Goal: Task Accomplishment & Management: Use online tool/utility

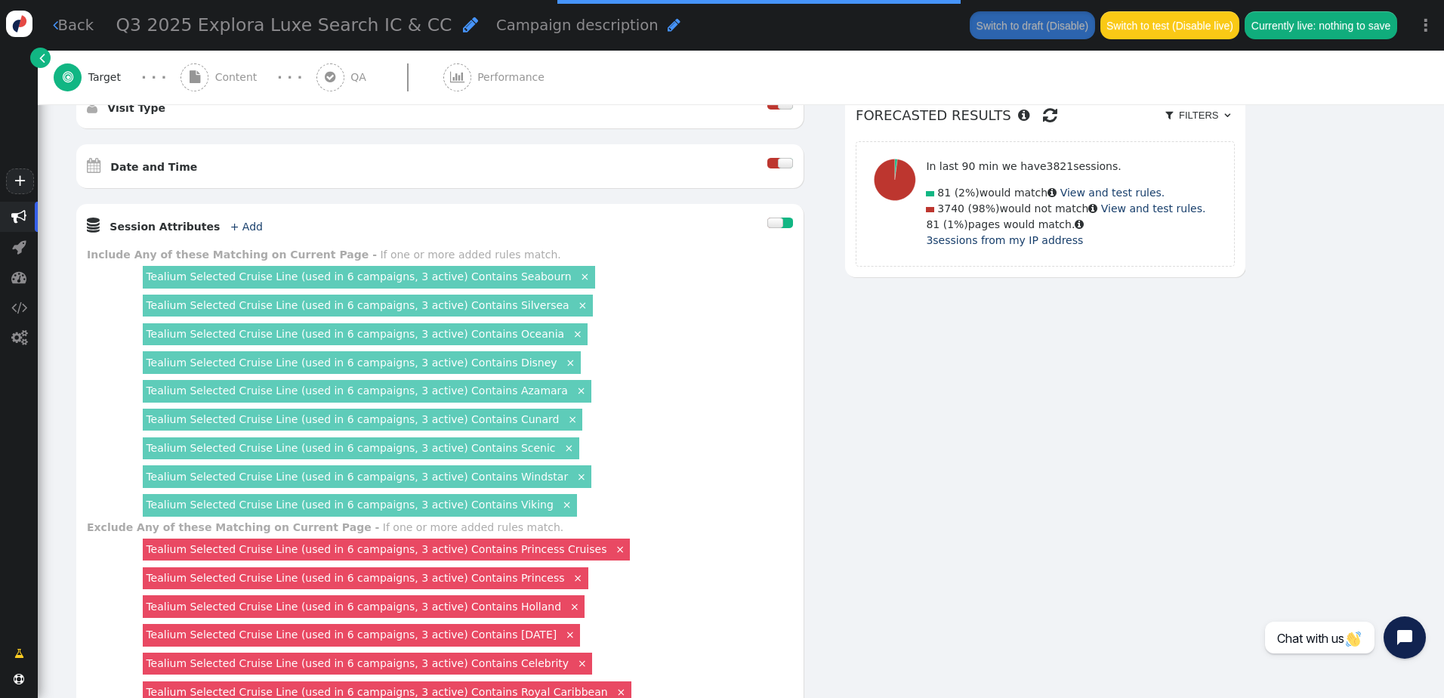
scroll to position [604, 0]
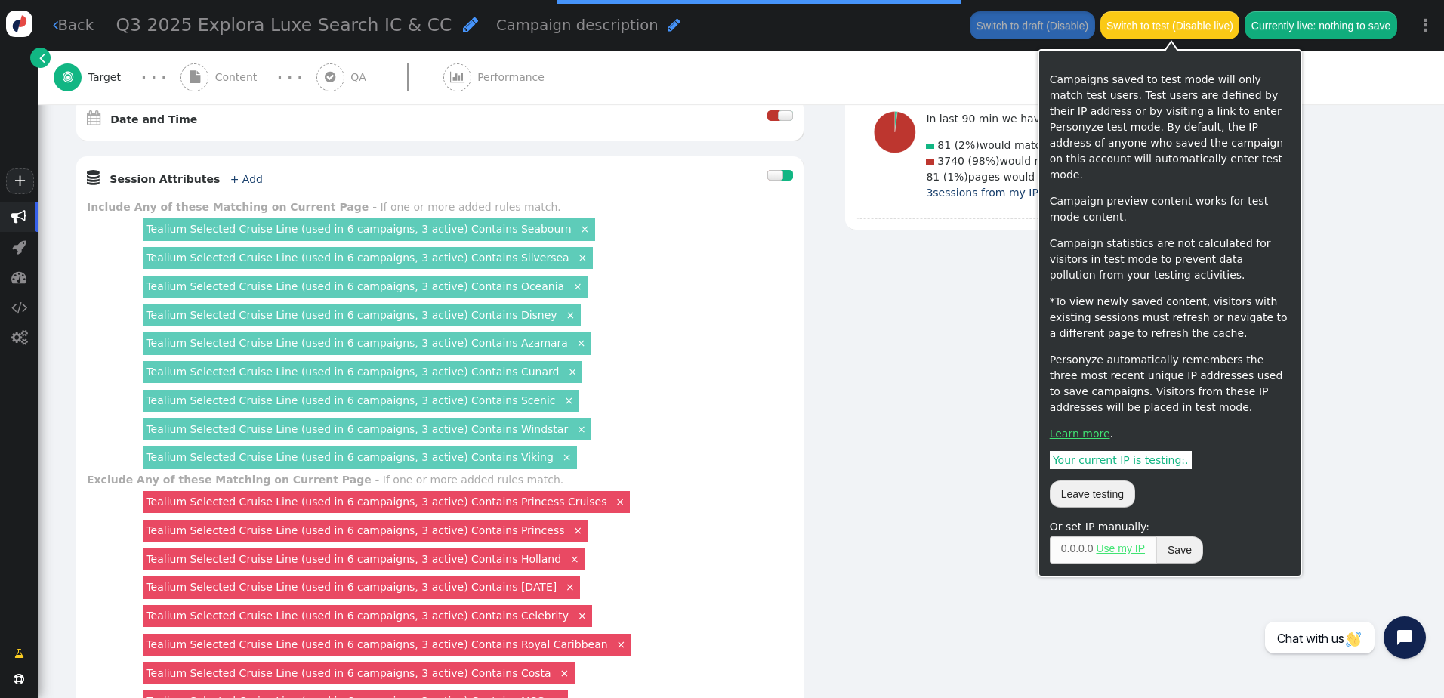
click at [1155, 29] on button "Switch to test (Disable live)" at bounding box center [1171, 24] width 140 height 27
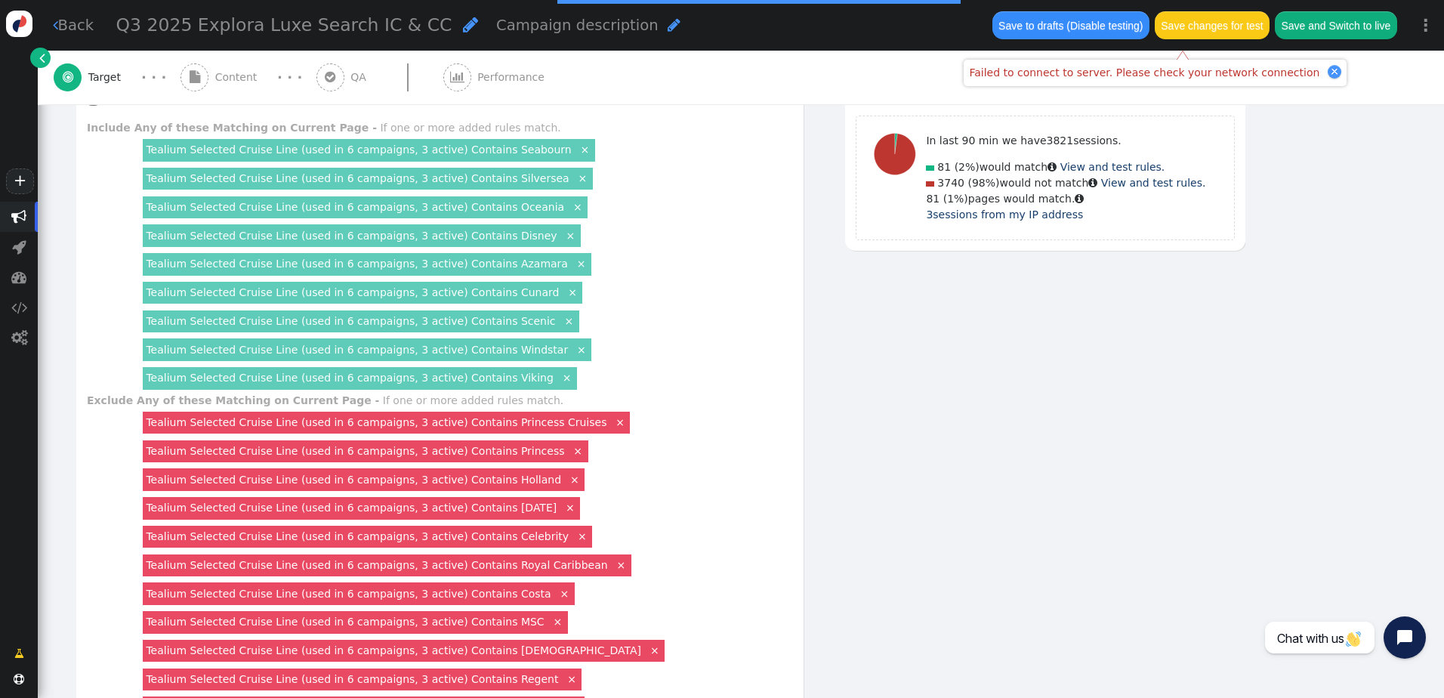
scroll to position [680, 0]
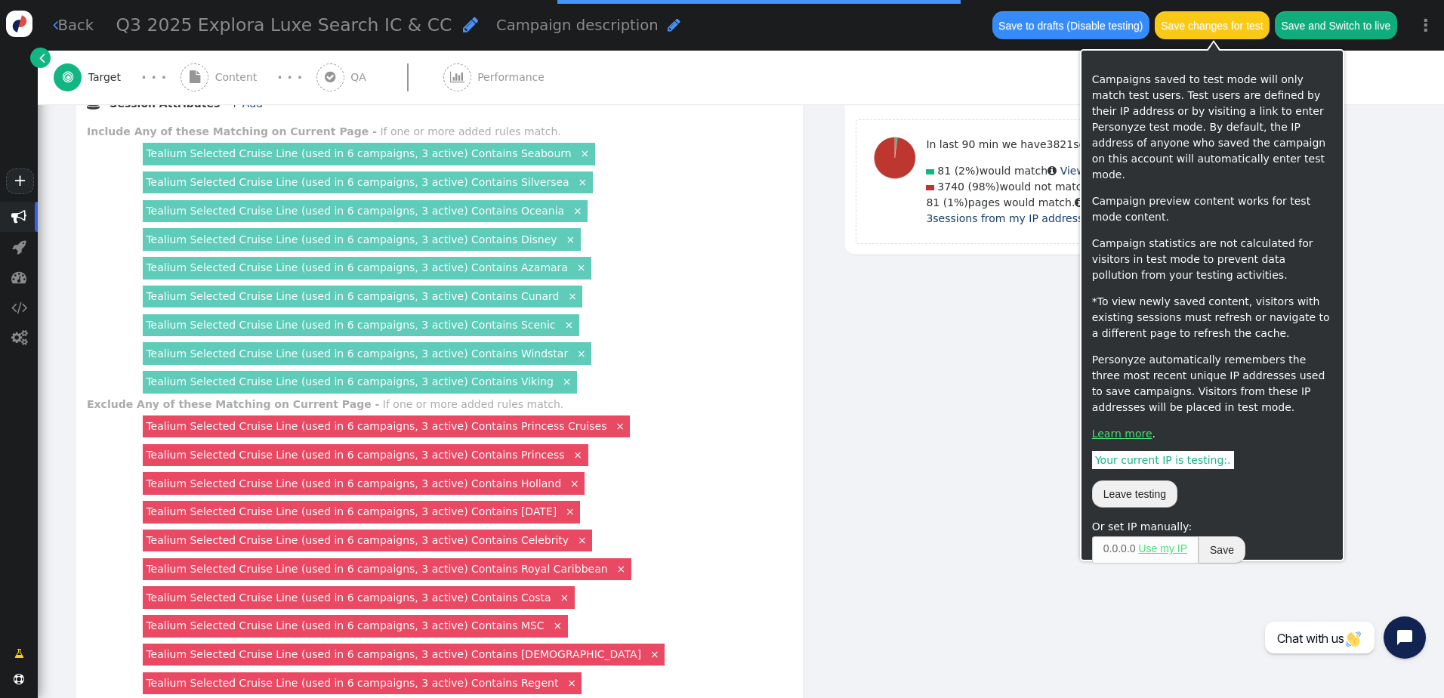
click at [1201, 34] on button "Save changes for test" at bounding box center [1212, 24] width 115 height 27
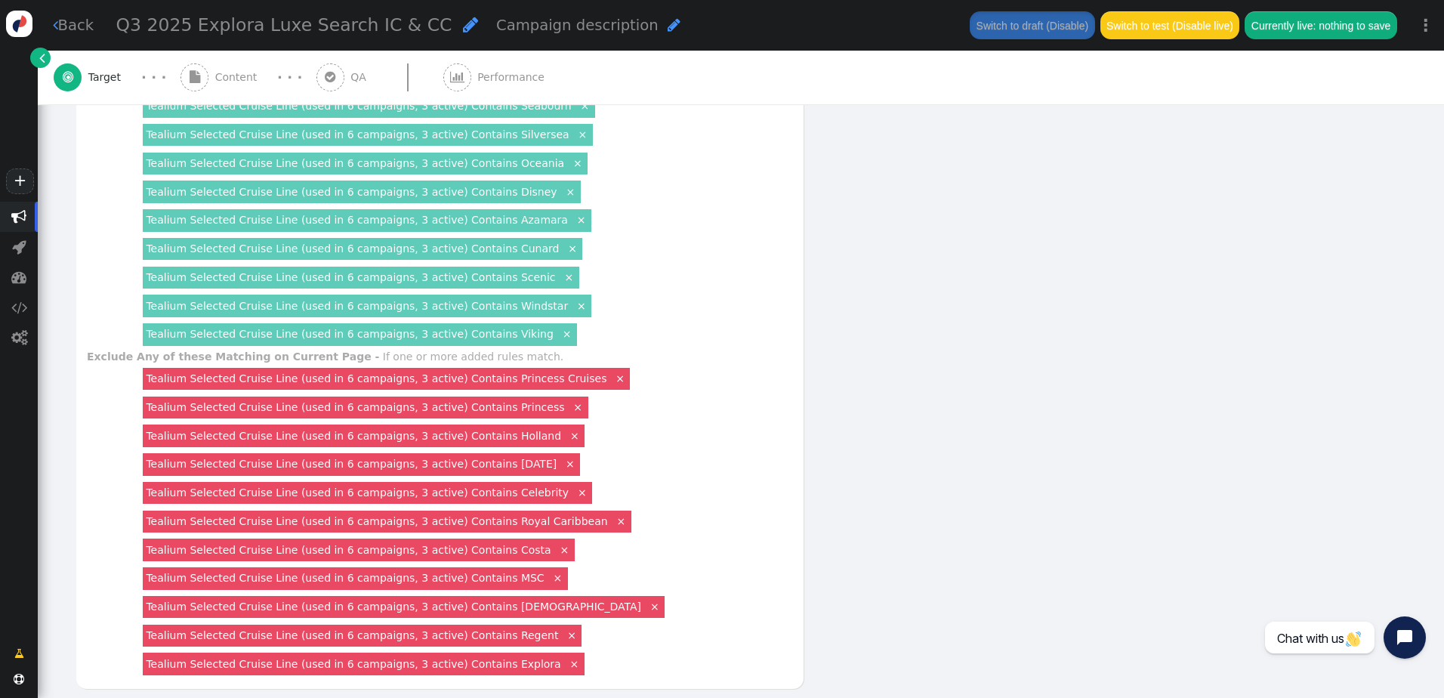
scroll to position [680, 0]
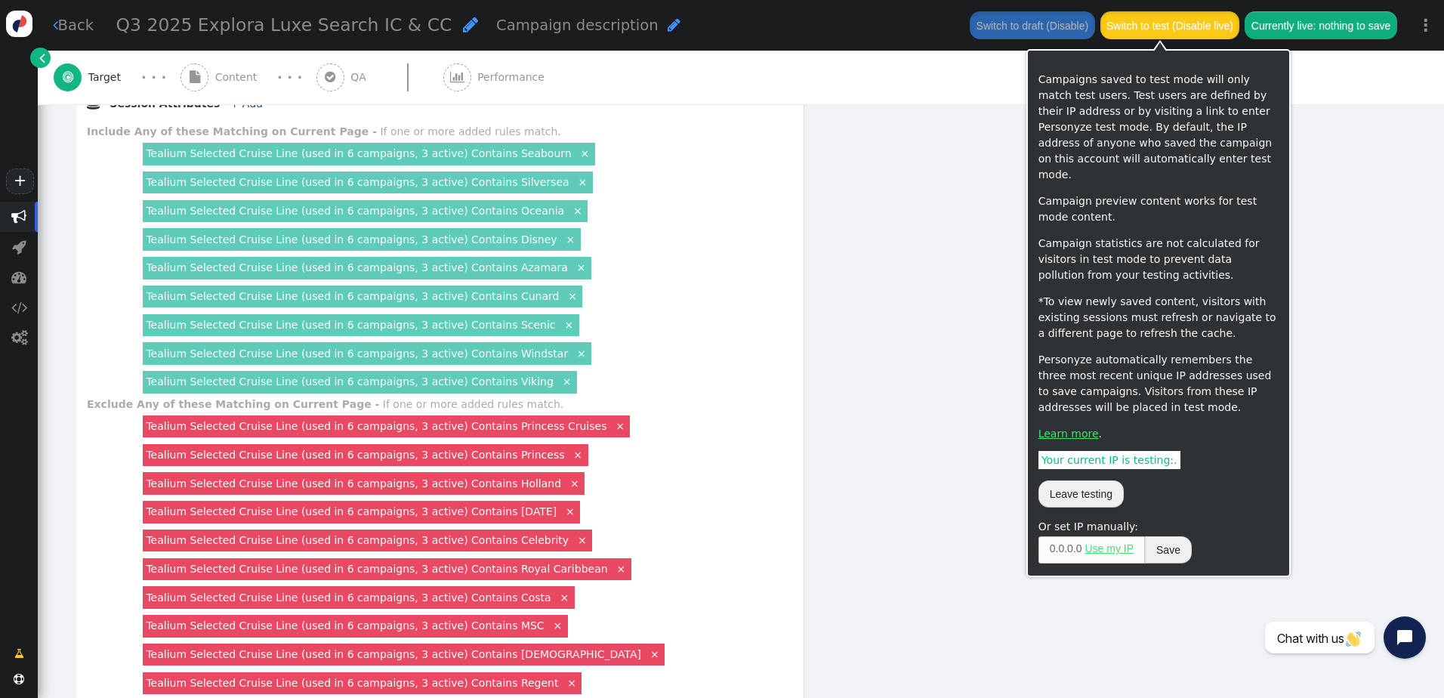
click at [1155, 29] on button "Switch to test (Disable live)" at bounding box center [1171, 24] width 140 height 27
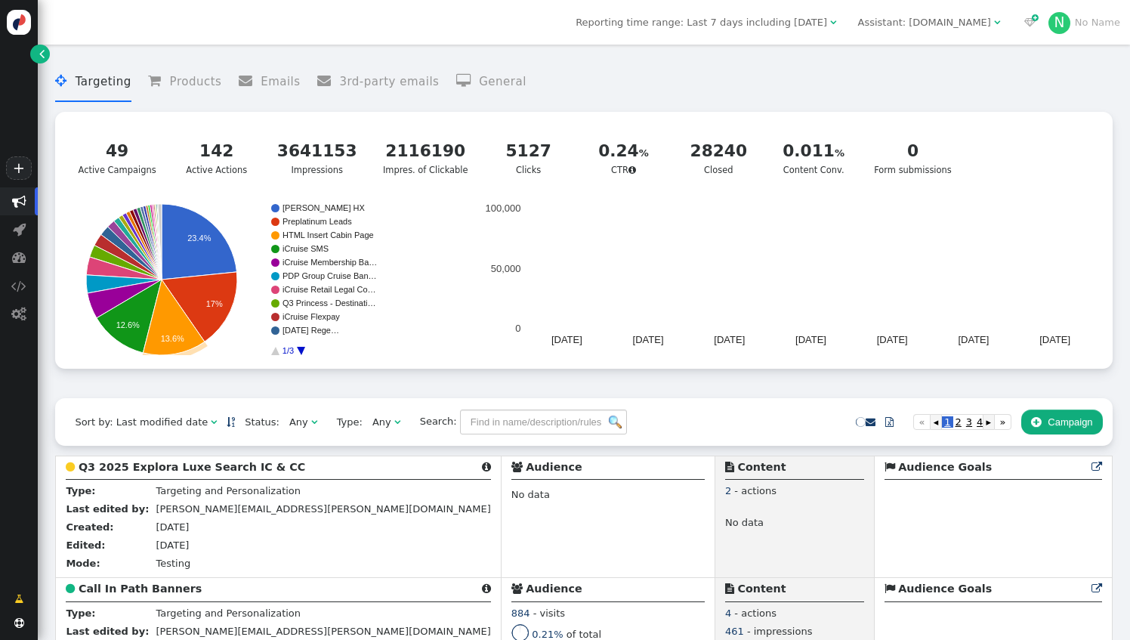
scroll to position [151, 0]
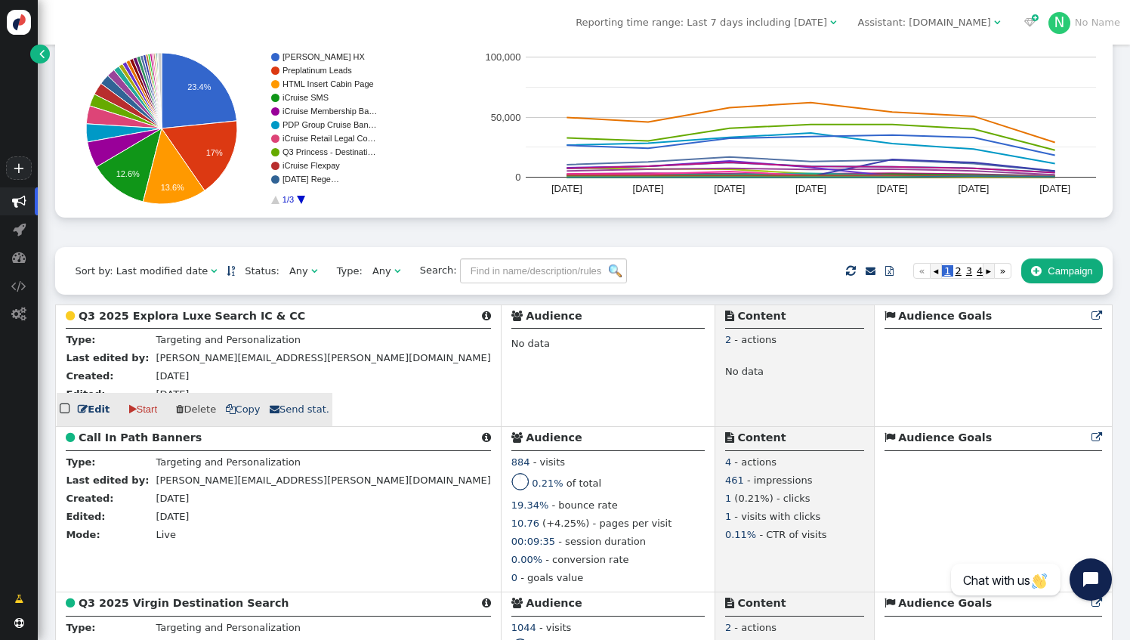
click at [90, 417] on link " Edit" at bounding box center [94, 409] width 32 height 15
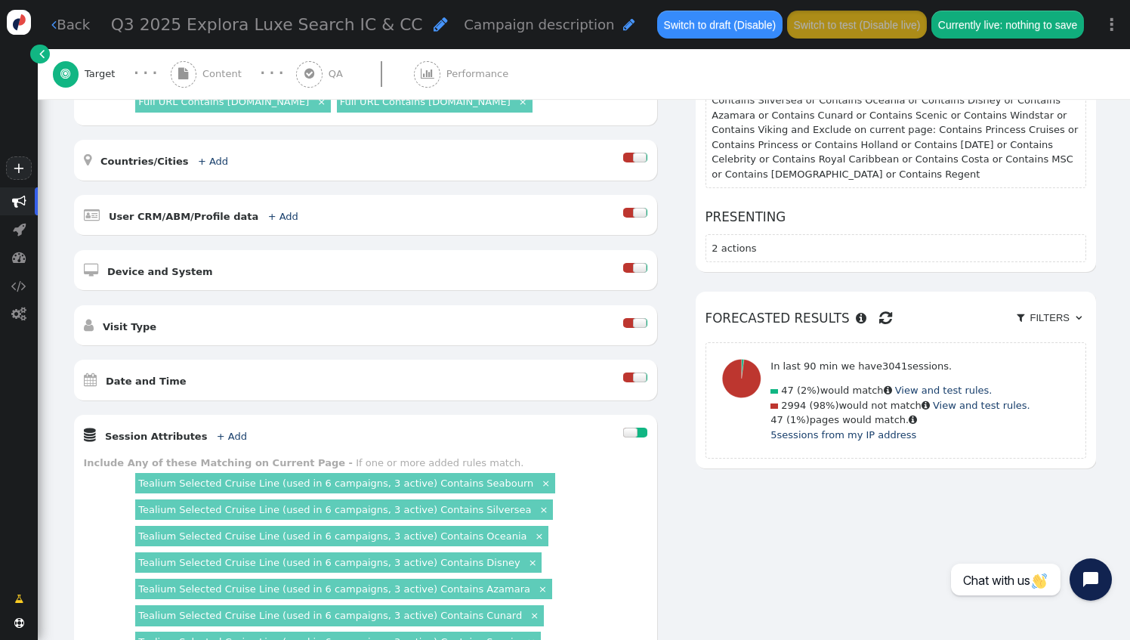
scroll to position [299, 0]
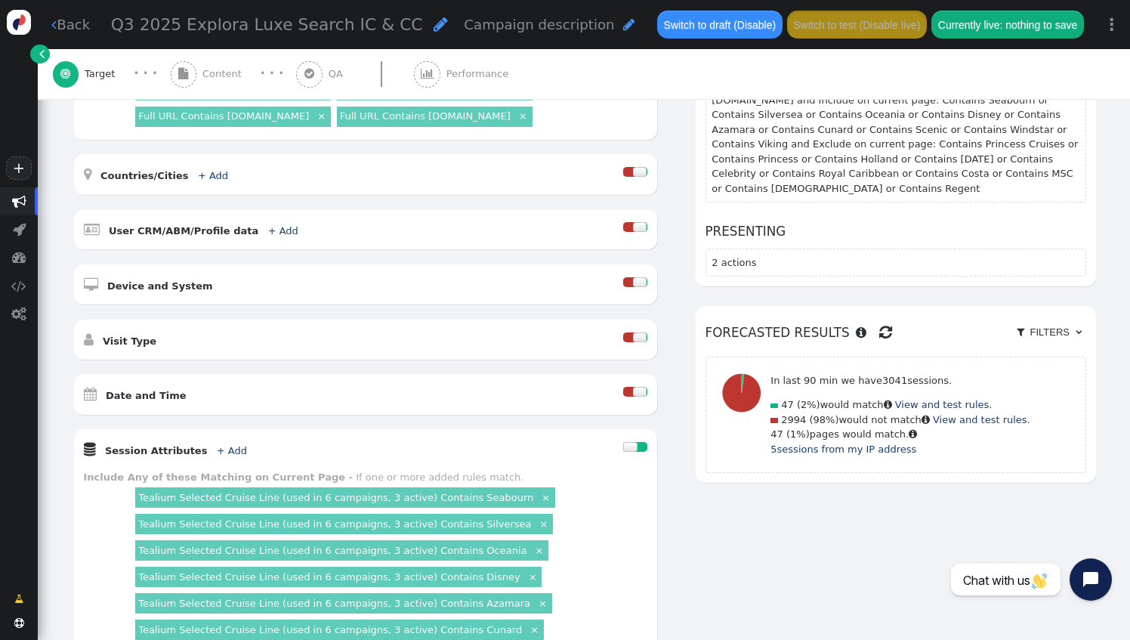
click at [219, 76] on span "Content" at bounding box center [224, 73] width 45 height 15
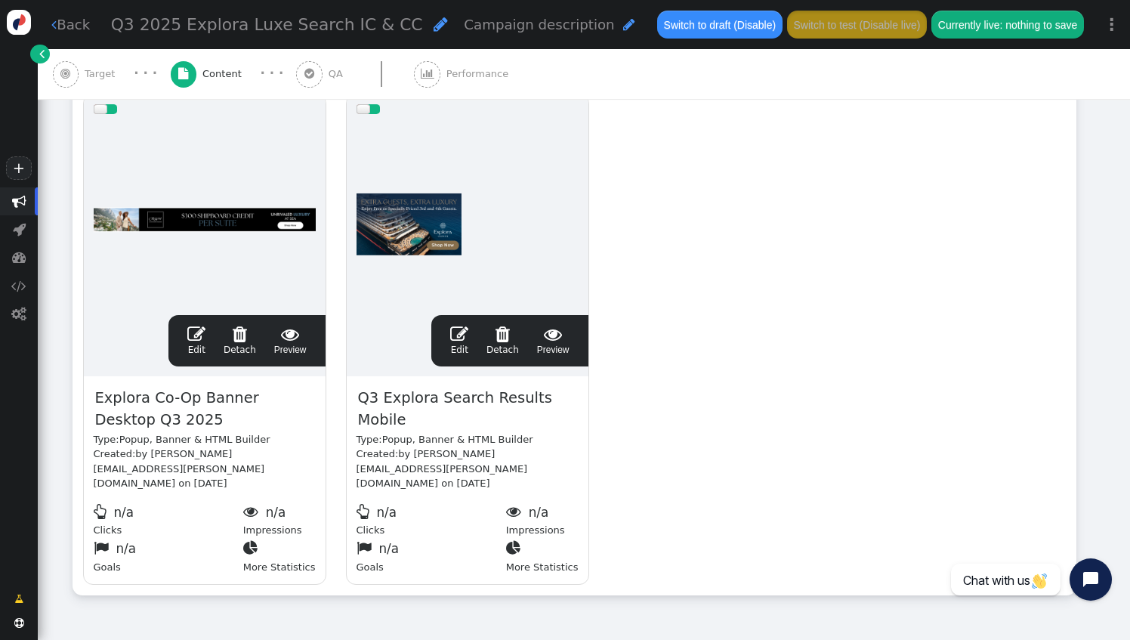
click at [200, 336] on span "" at bounding box center [196, 334] width 18 height 18
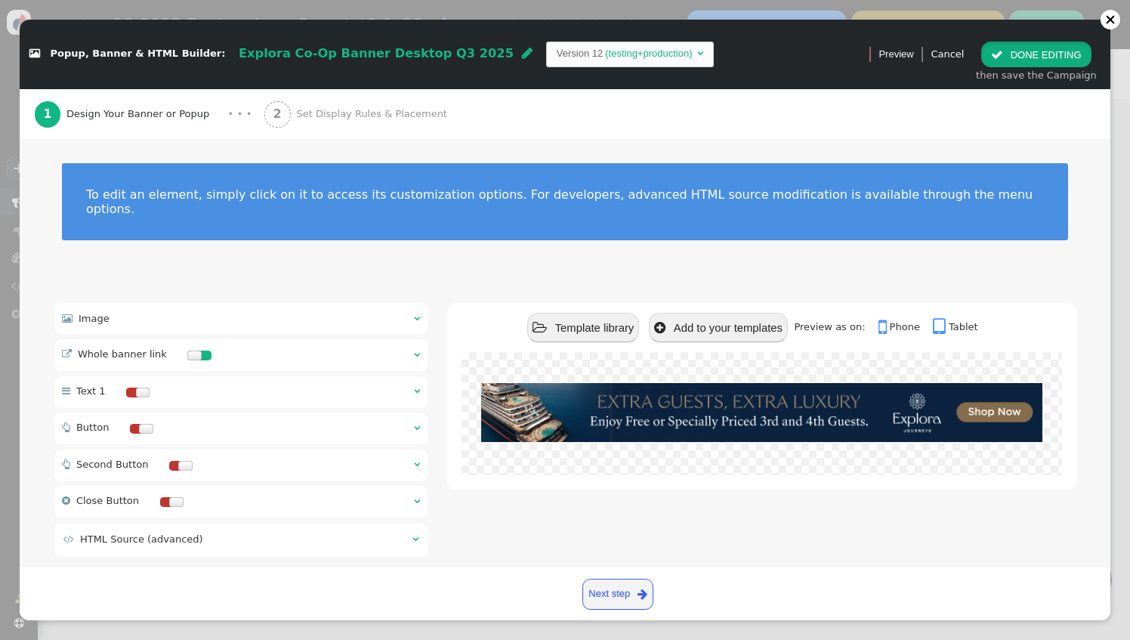
click at [1044, 60] on button " DONE EDITING" at bounding box center [1036, 55] width 110 height 26
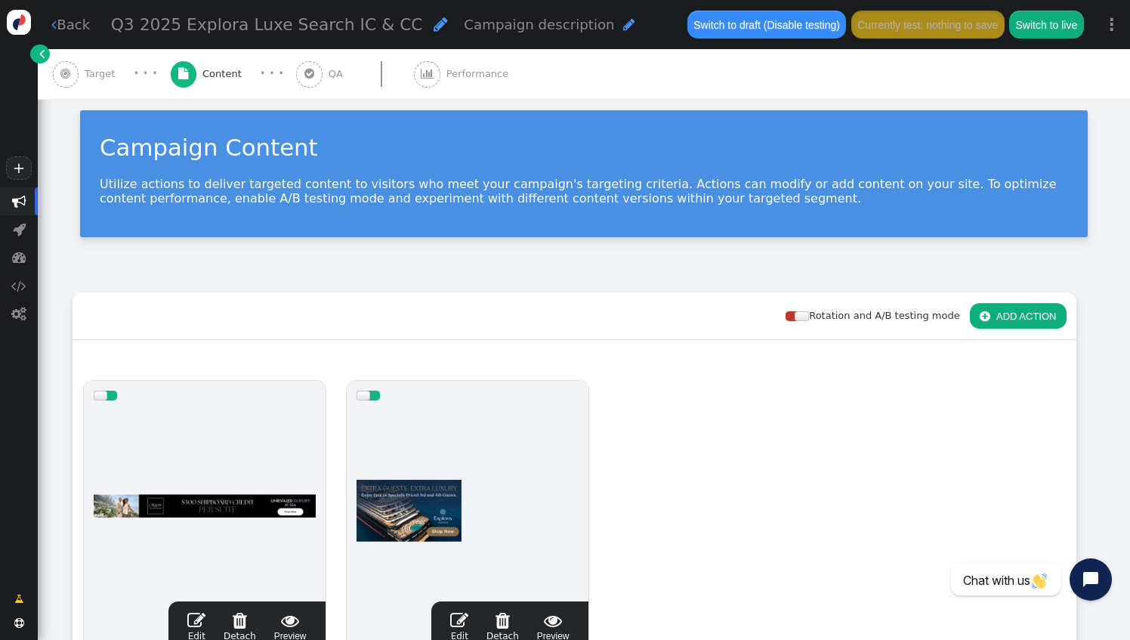
scroll to position [0, 0]
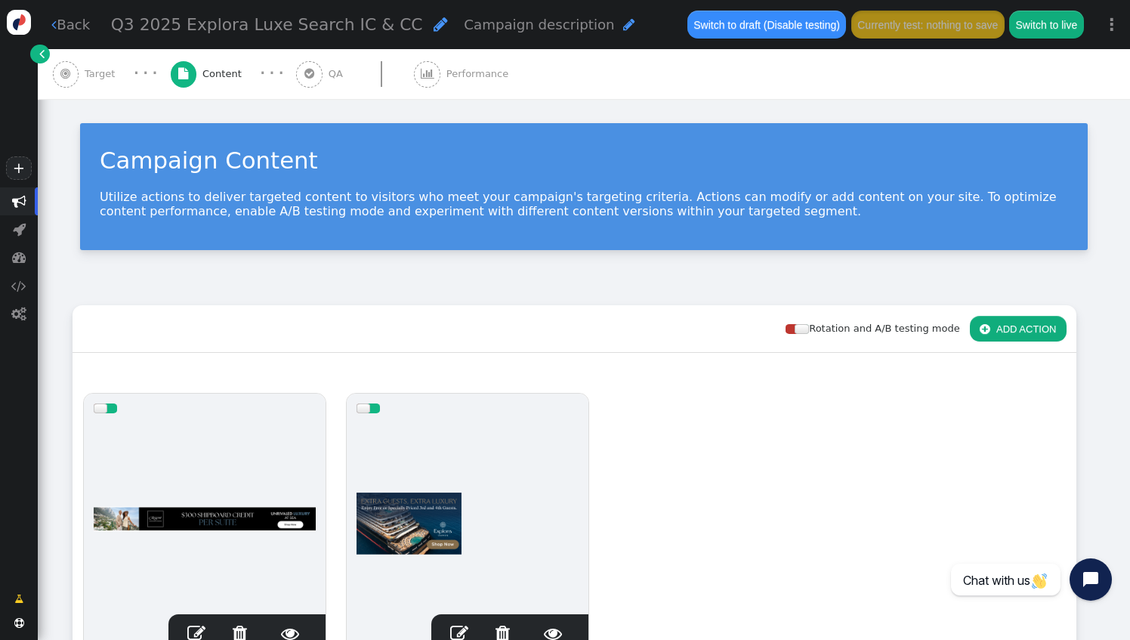
click at [95, 76] on span "Target" at bounding box center [103, 73] width 36 height 15
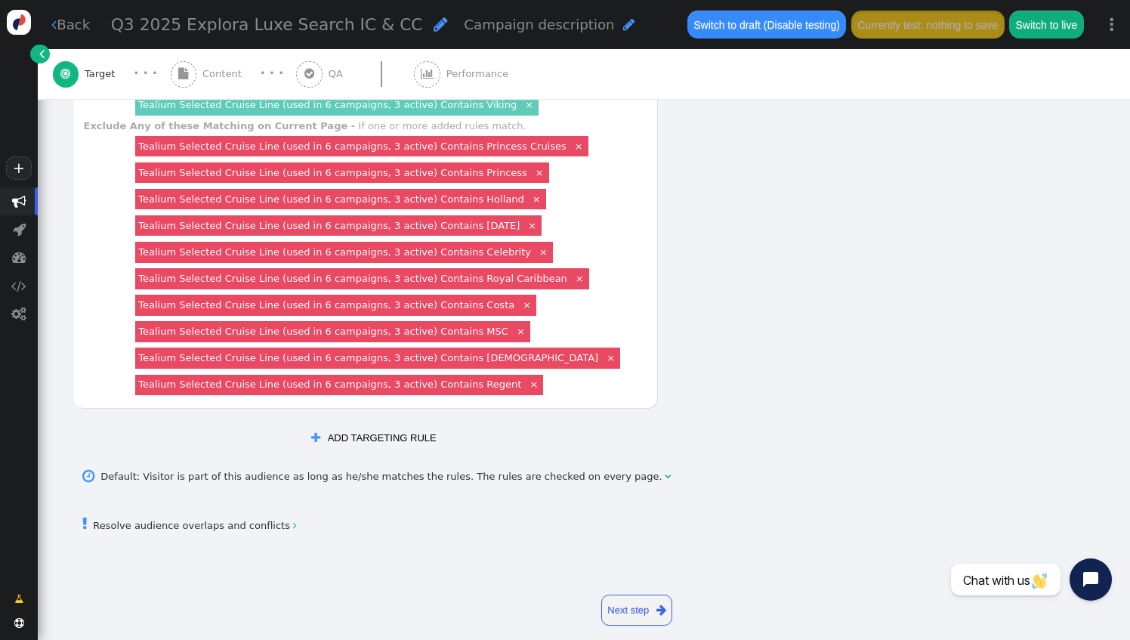
scroll to position [677, 0]
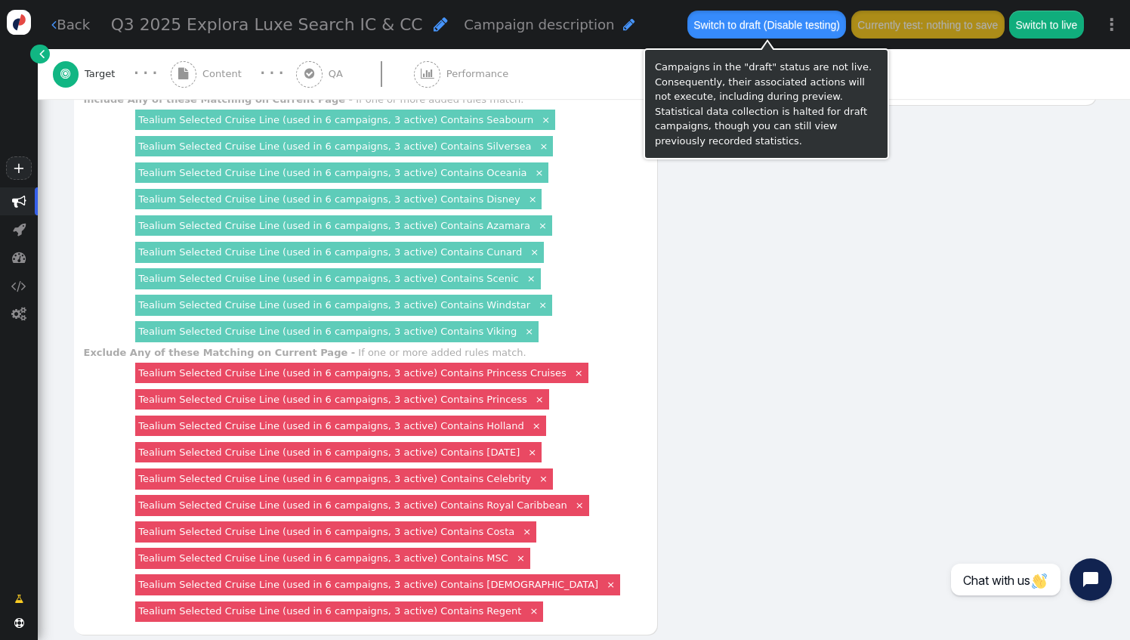
click at [734, 27] on button "Switch to draft (Disable testing)" at bounding box center [766, 24] width 159 height 27
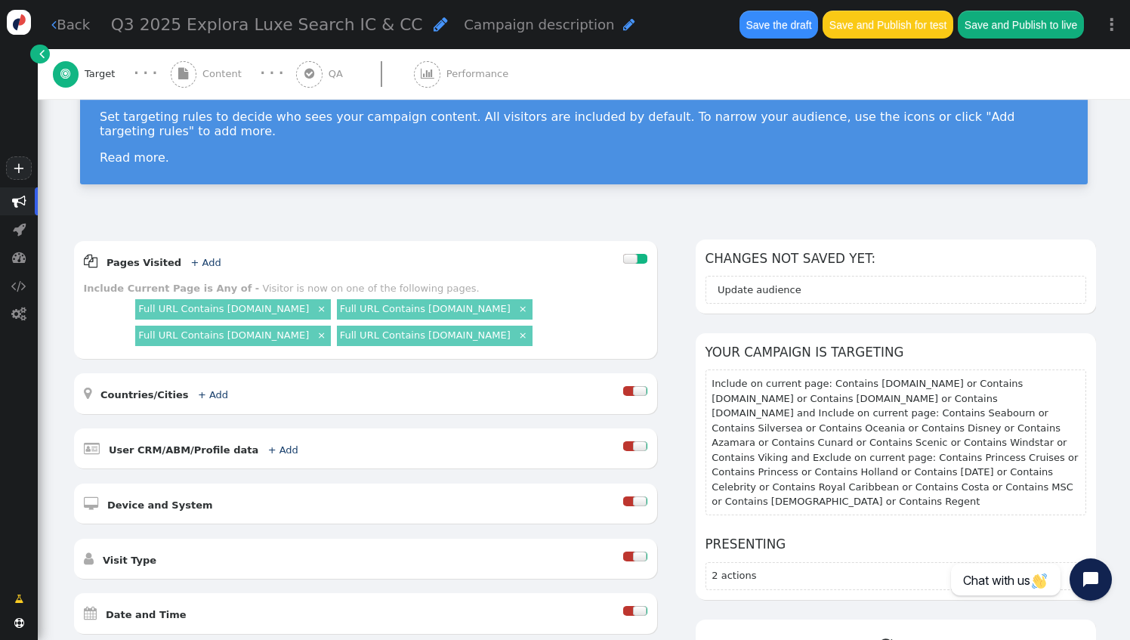
scroll to position [151, 0]
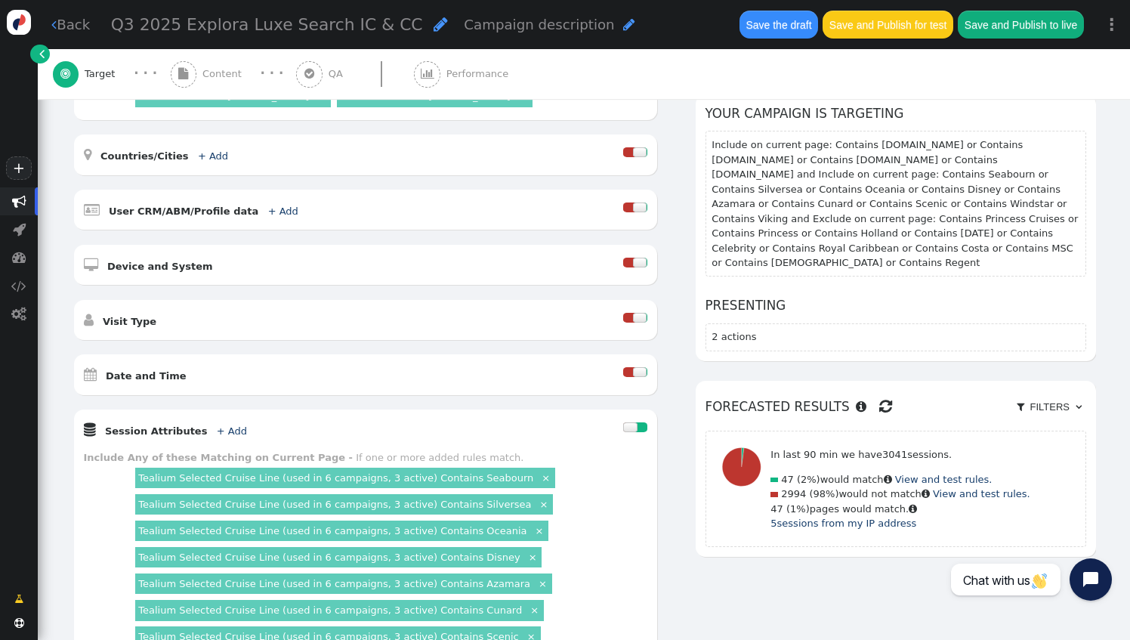
scroll to position [302, 0]
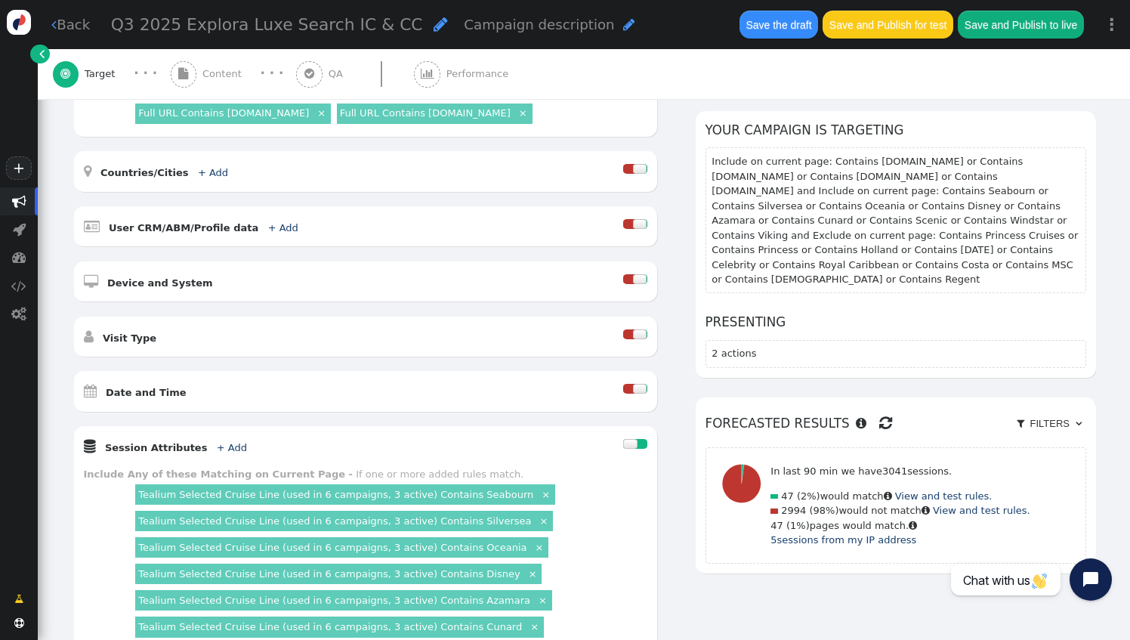
click at [233, 73] on span "Content" at bounding box center [224, 73] width 45 height 15
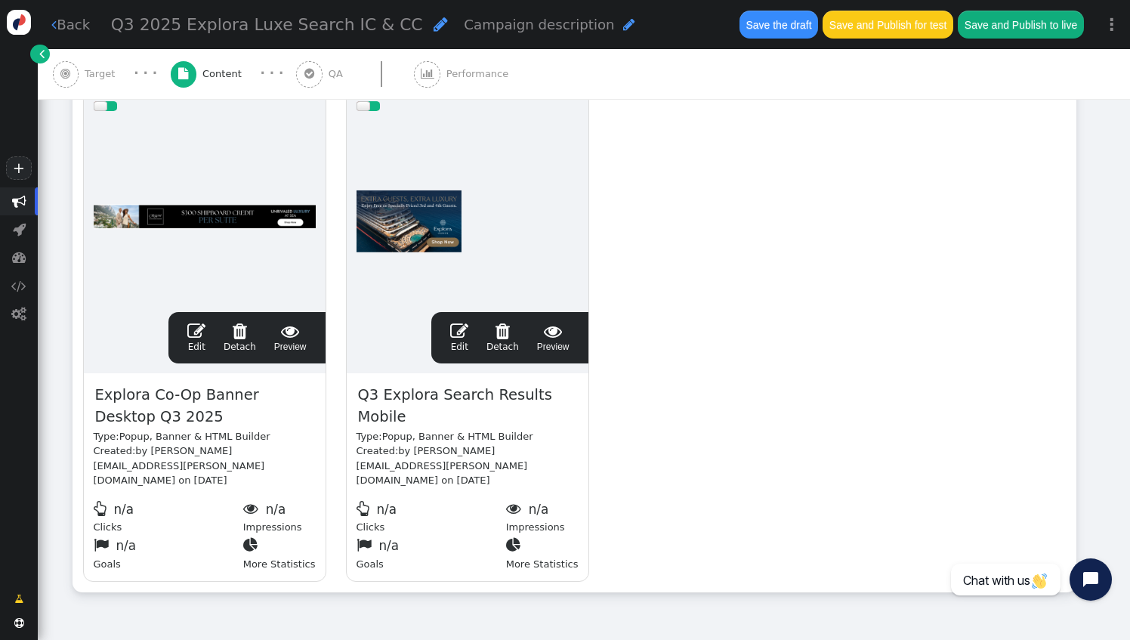
click at [111, 71] on span "Target" at bounding box center [103, 73] width 36 height 15
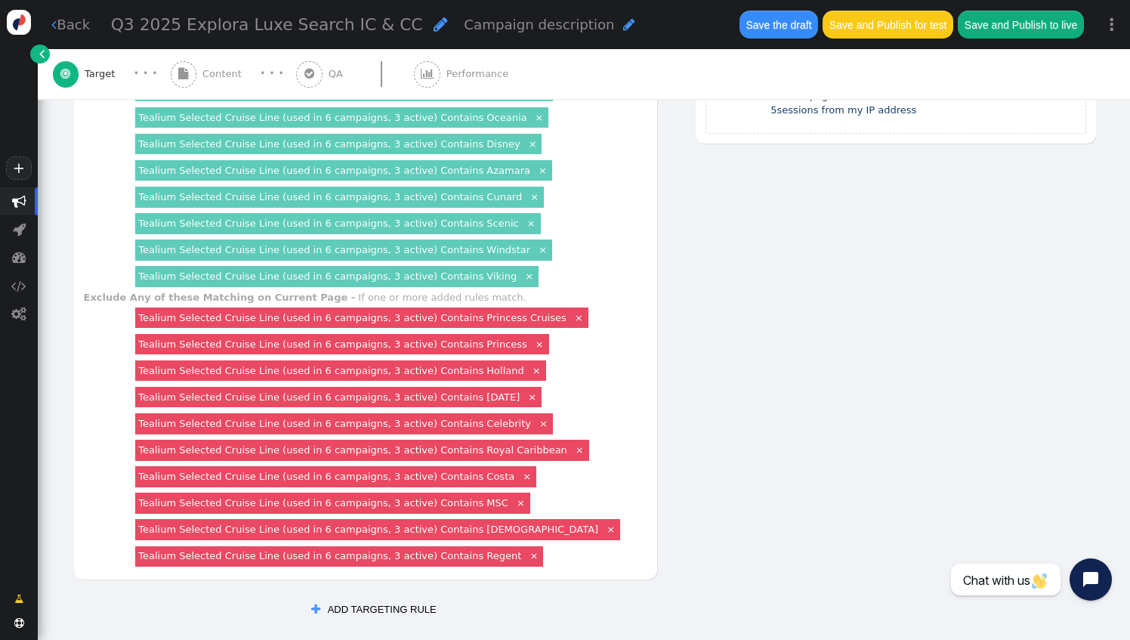
scroll to position [755, 0]
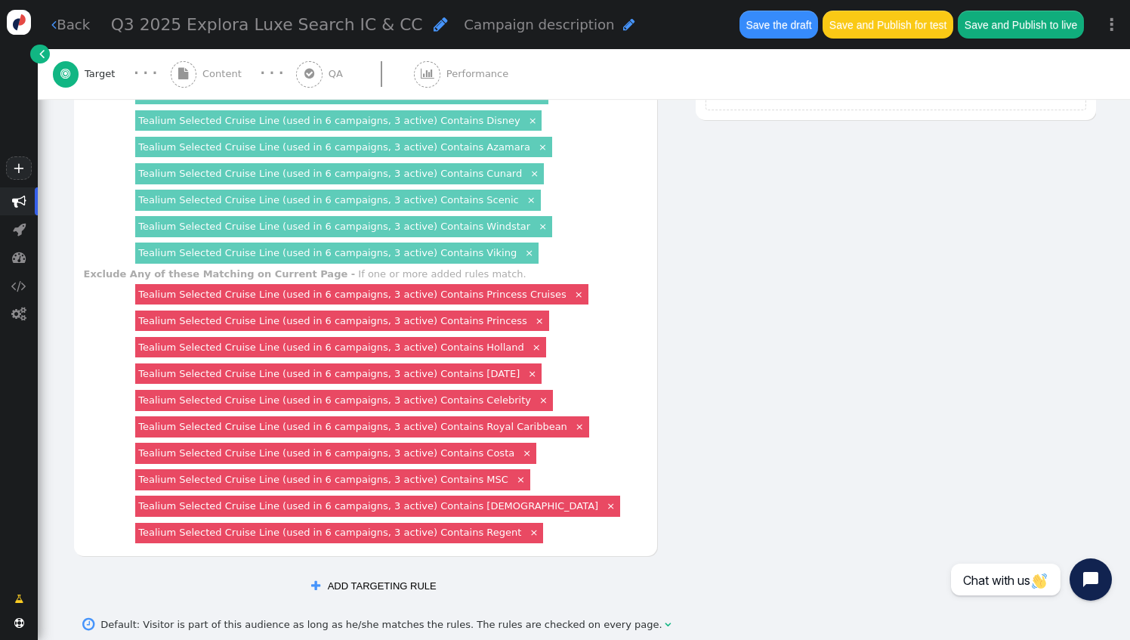
click at [406, 527] on link "Tealium Selected Cruise Line (used in 6 campaigns, 3 active) Contains Regent" at bounding box center [329, 532] width 383 height 11
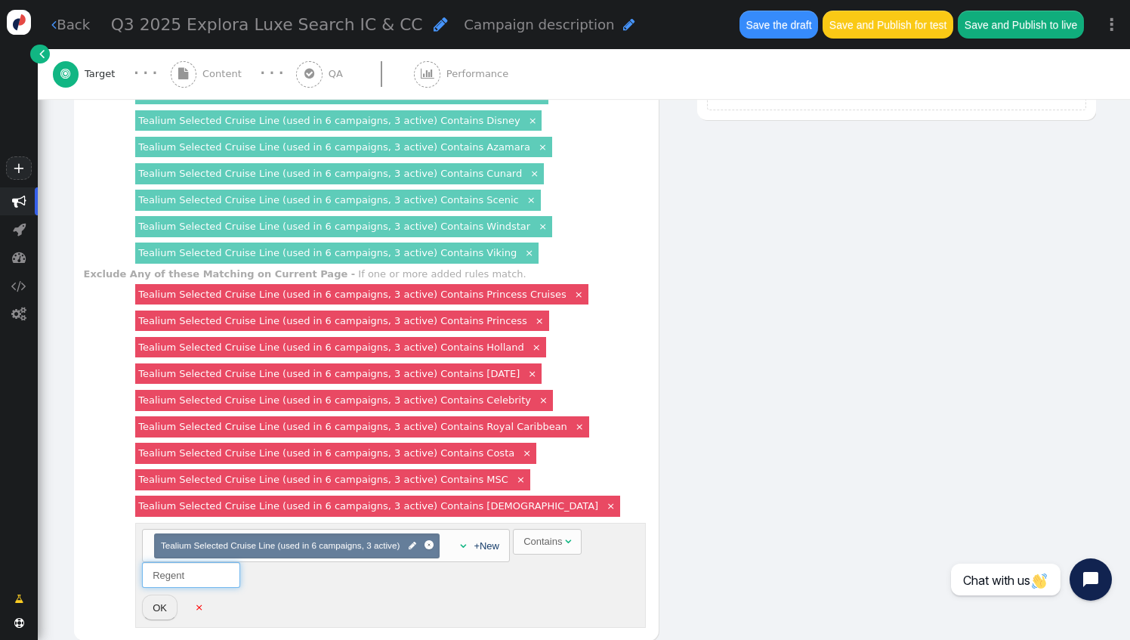
drag, startPoint x: 211, startPoint y: 567, endPoint x: 125, endPoint y: 564, distance: 86.1
click at [125, 564] on div "Exclude Any of these Matching on Current Page - If one or more added rules matc…" at bounding box center [366, 449] width 565 height 365
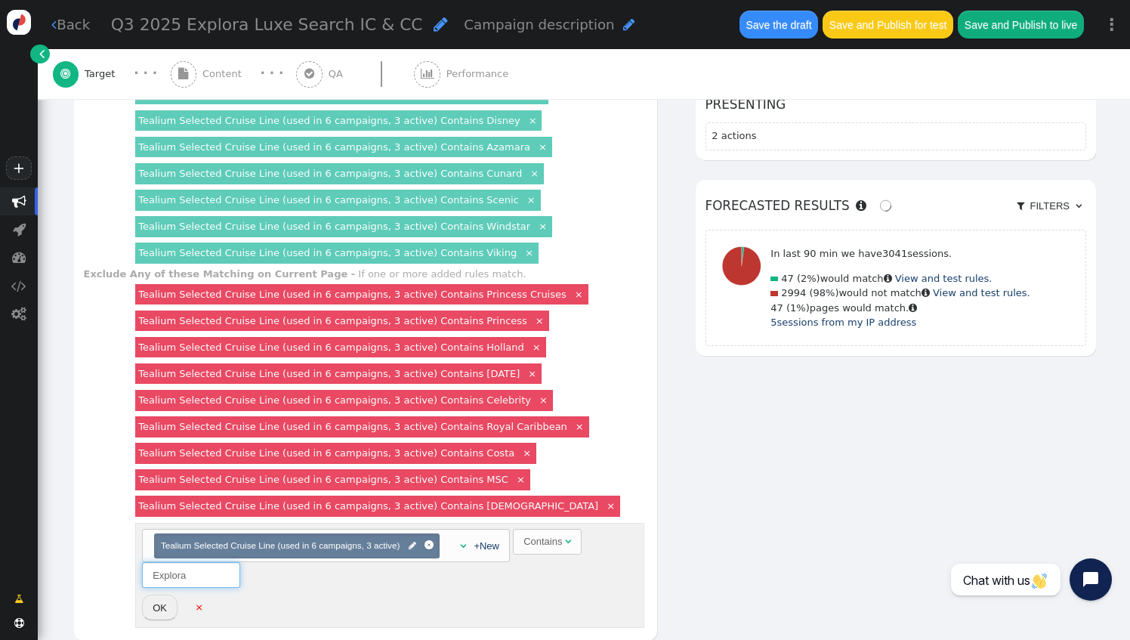
type input "Explora"
click at [156, 595] on button "OK" at bounding box center [160, 608] width 36 height 26
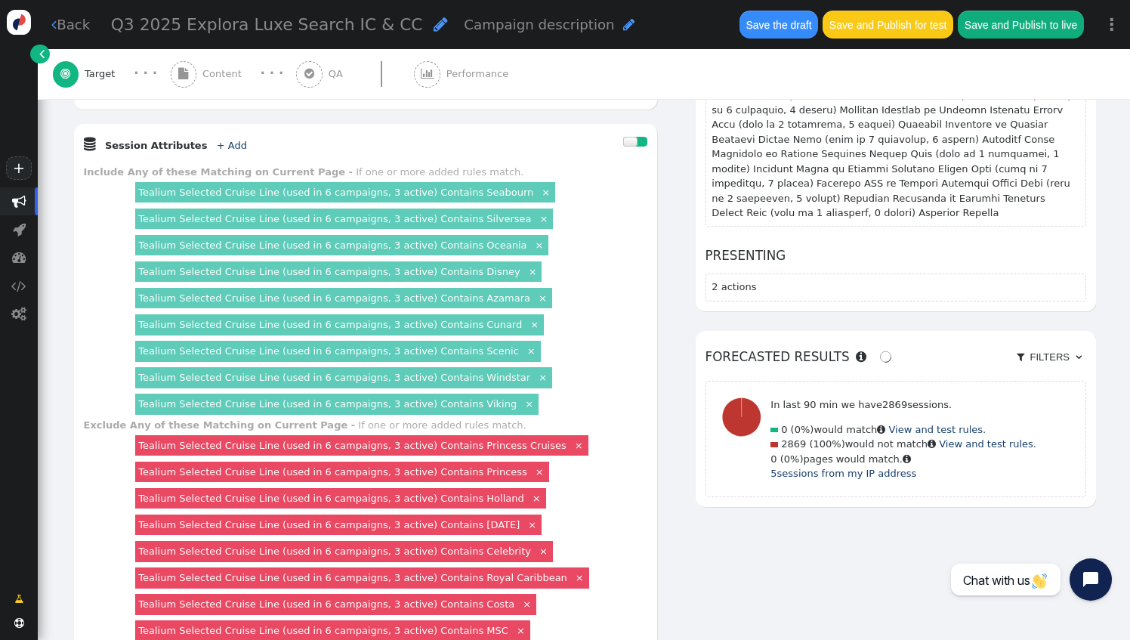
scroll to position [680, 0]
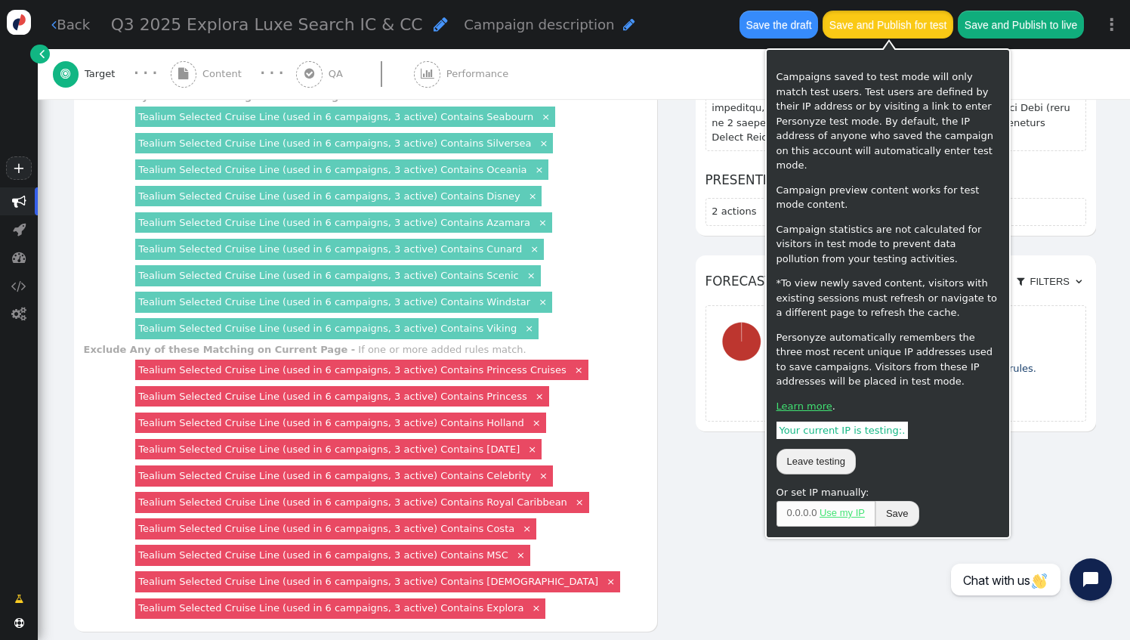
click at [848, 30] on button "Save and Publish for test" at bounding box center [888, 24] width 130 height 27
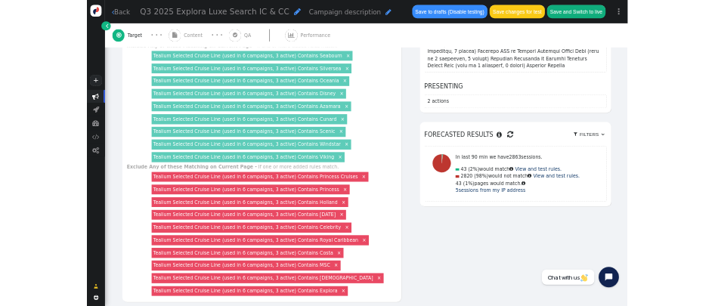
scroll to position [604, 0]
